Goal: Information Seeking & Learning: Understand process/instructions

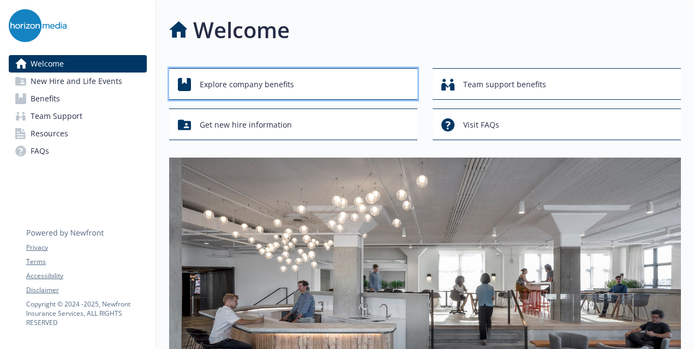
click at [271, 91] on span "Explore company benefits" at bounding box center [247, 84] width 94 height 21
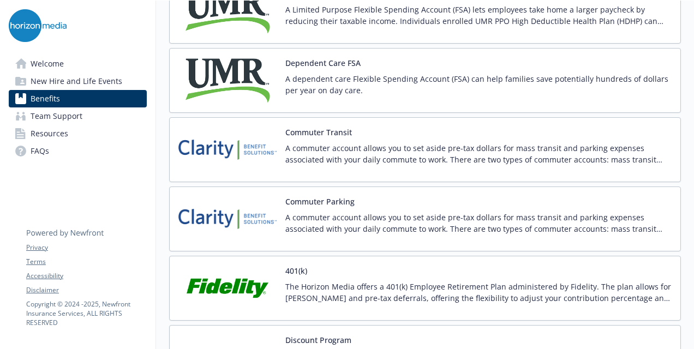
scroll to position [1731, 0]
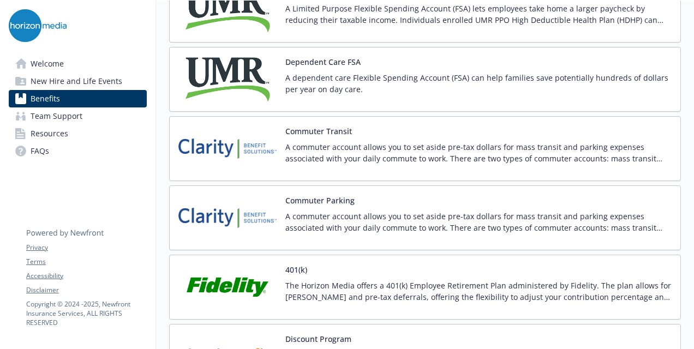
click at [383, 141] on p "A commuter account allows you to set aside pre-tax dollars for mass transit and…" at bounding box center [478, 152] width 386 height 23
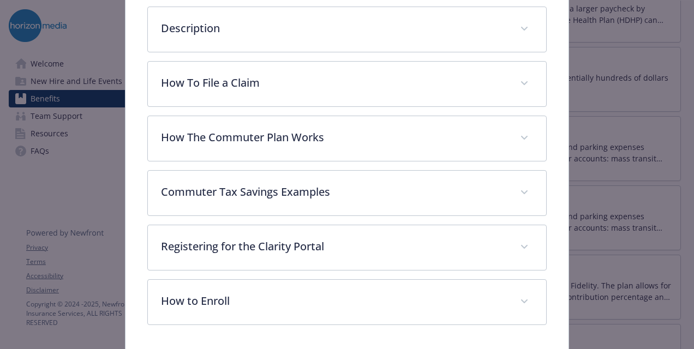
scroll to position [357, 0]
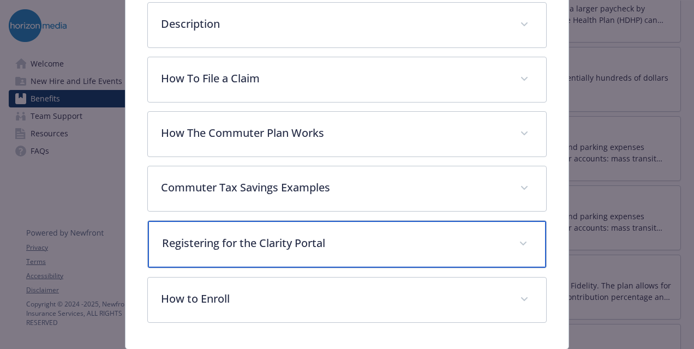
click at [367, 241] on p "Registering for the Clarity Portal" at bounding box center [334, 243] width 344 height 16
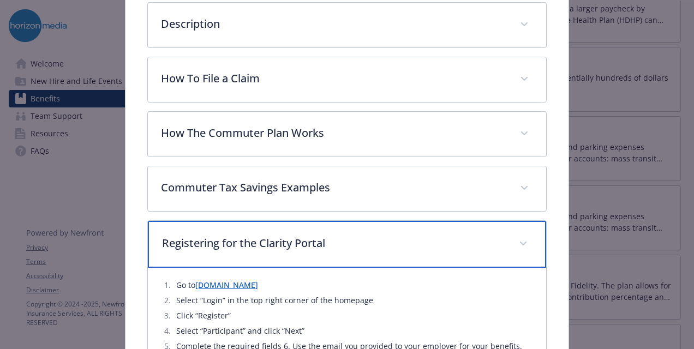
scroll to position [516, 0]
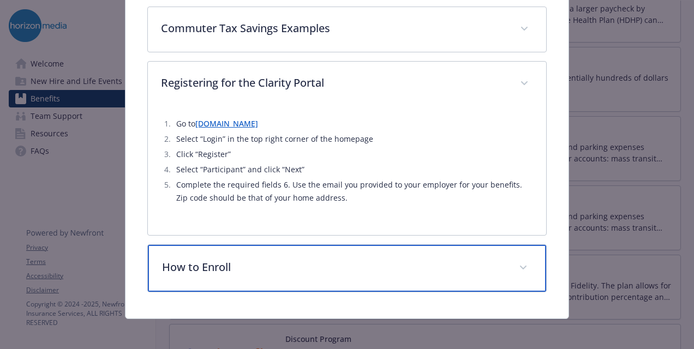
click at [307, 260] on p "How to Enroll" at bounding box center [334, 267] width 344 height 16
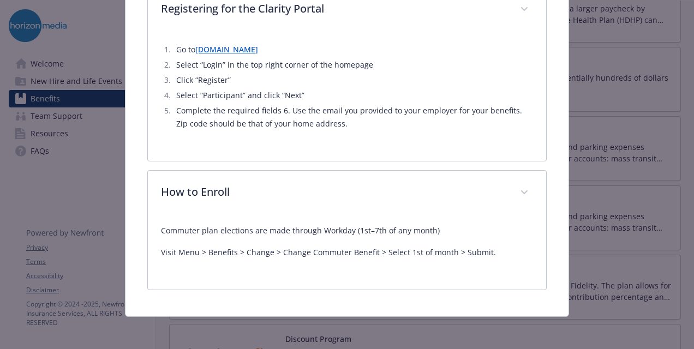
scroll to position [588, 0]
